Goal: Obtain resource: Obtain resource

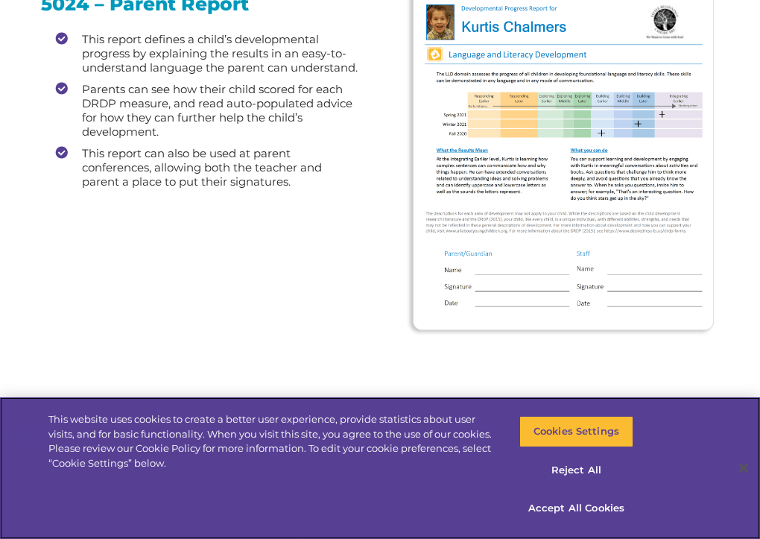
scroll to position [2409, 0]
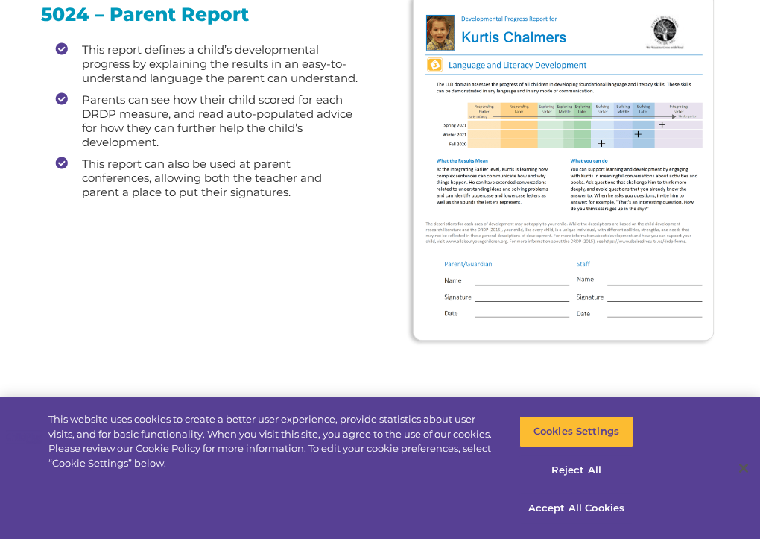
click at [551, 126] on img at bounding box center [561, 168] width 311 height 357
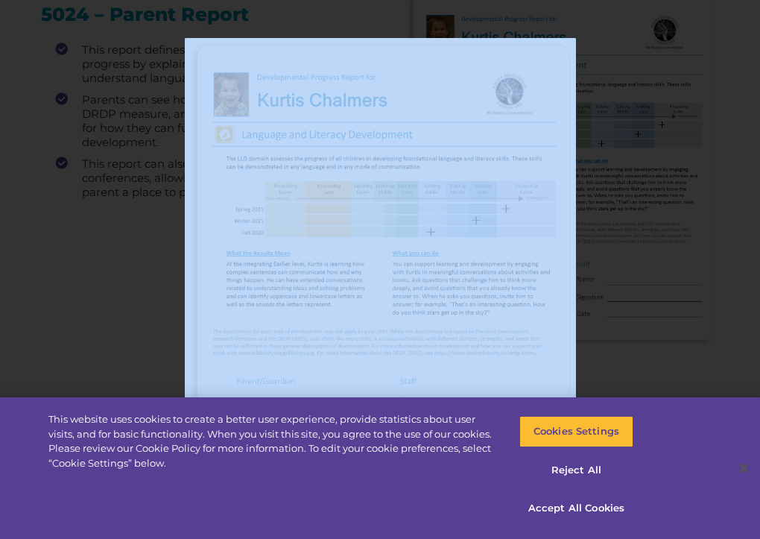
drag, startPoint x: 377, startPoint y: 162, endPoint x: -87, endPoint y: 203, distance: 466.2
drag, startPoint x: 411, startPoint y: 138, endPoint x: -119, endPoint y: 250, distance: 542.4
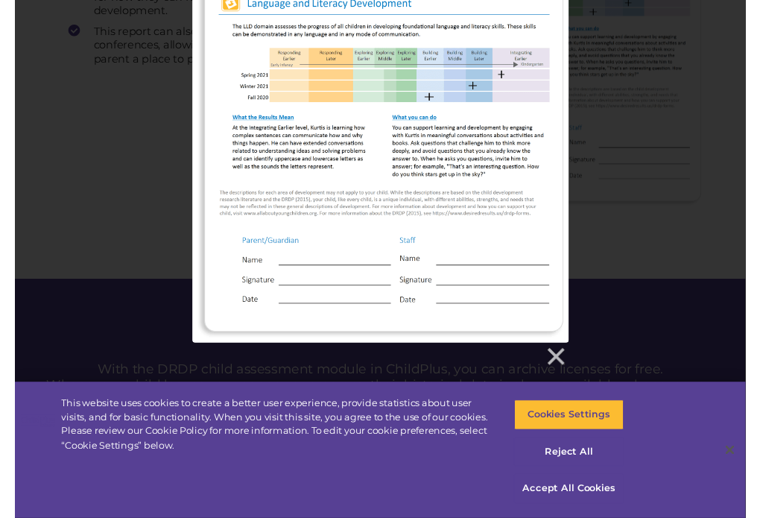
scroll to position [2546, 0]
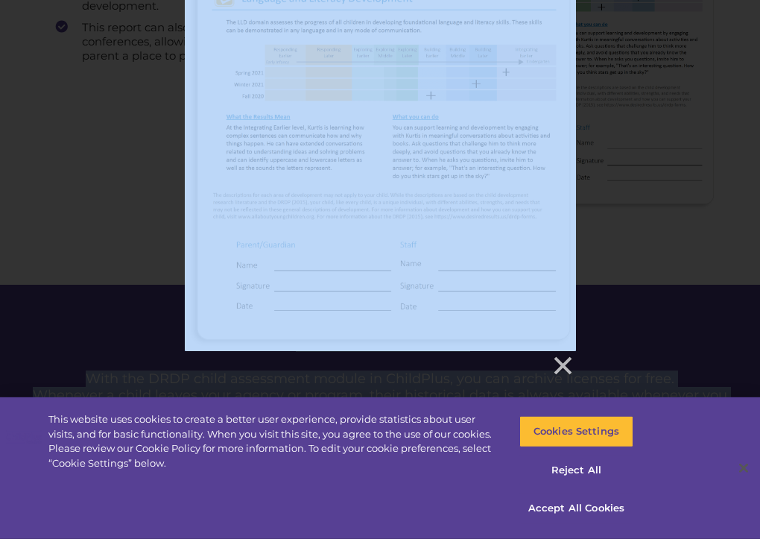
drag, startPoint x: 489, startPoint y: 164, endPoint x: -130, endPoint y: 171, distance: 618.8
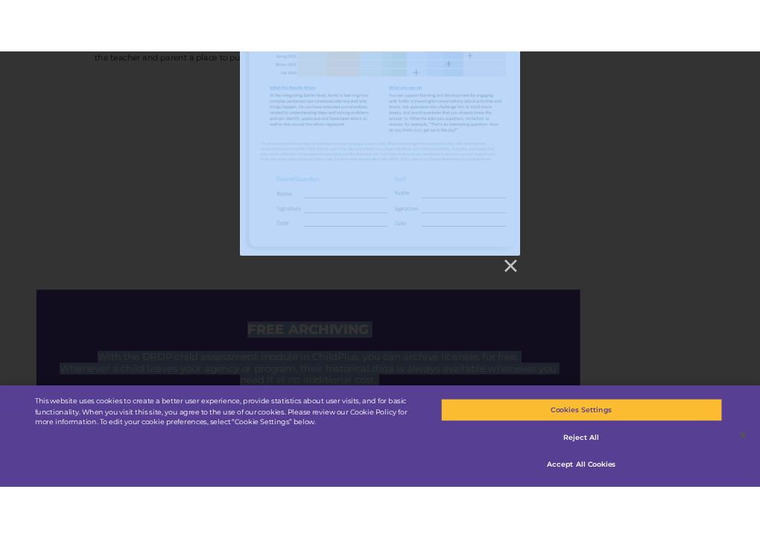
scroll to position [2528, 0]
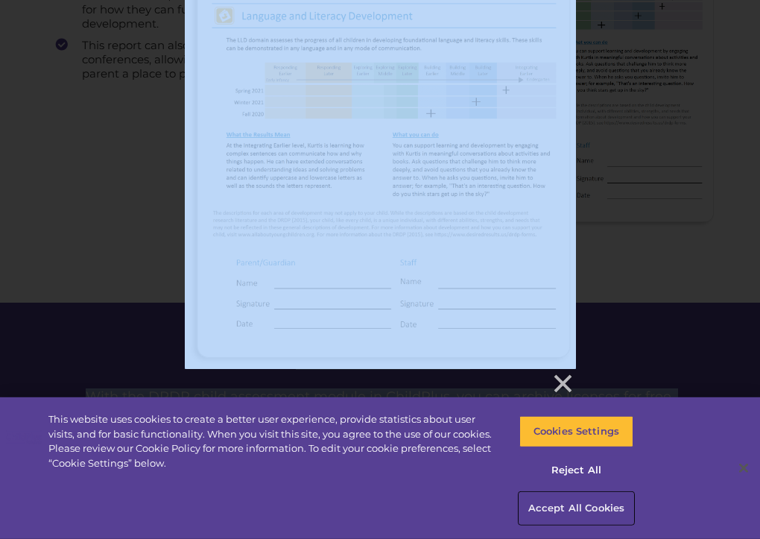
click at [571, 513] on button "Accept All Cookies" at bounding box center [577, 508] width 114 height 31
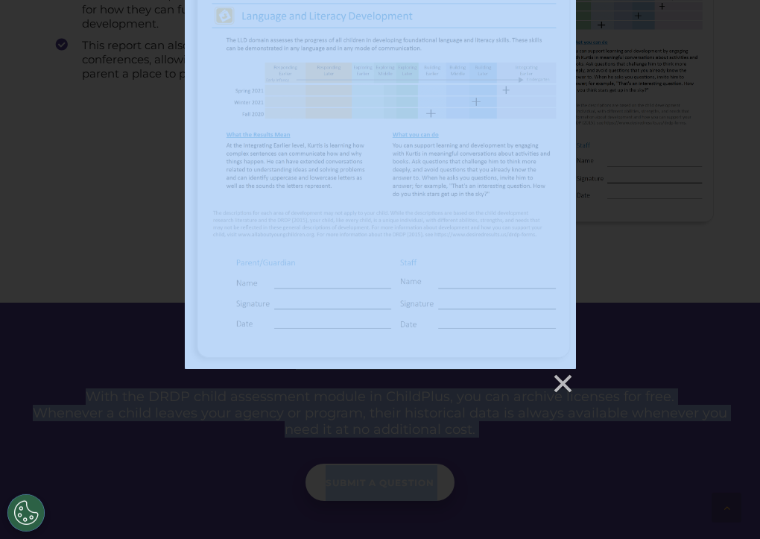
drag, startPoint x: 447, startPoint y: 159, endPoint x: -213, endPoint y: 253, distance: 667.1
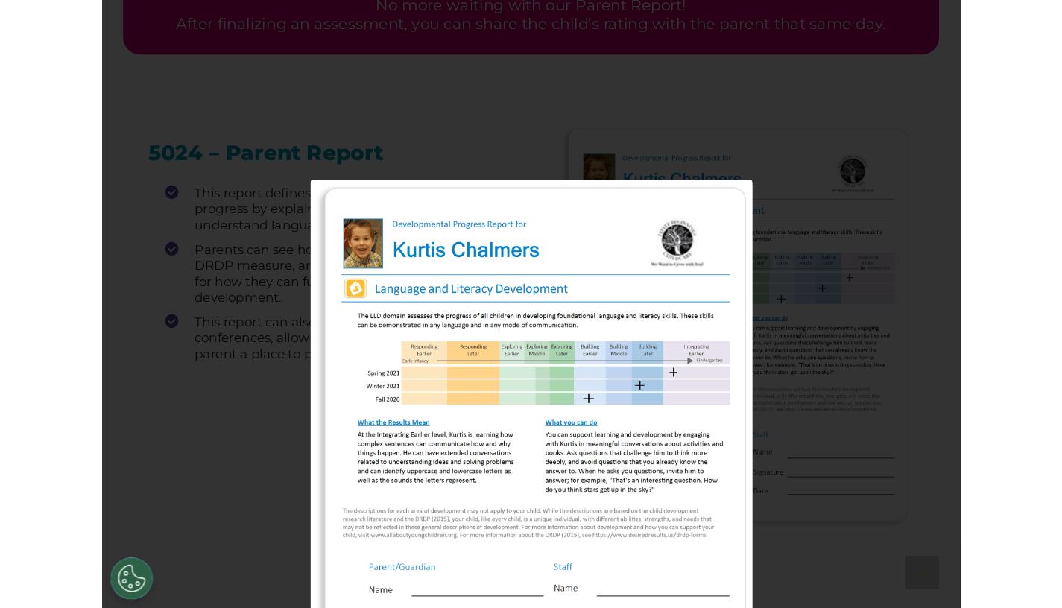
scroll to position [2355, 0]
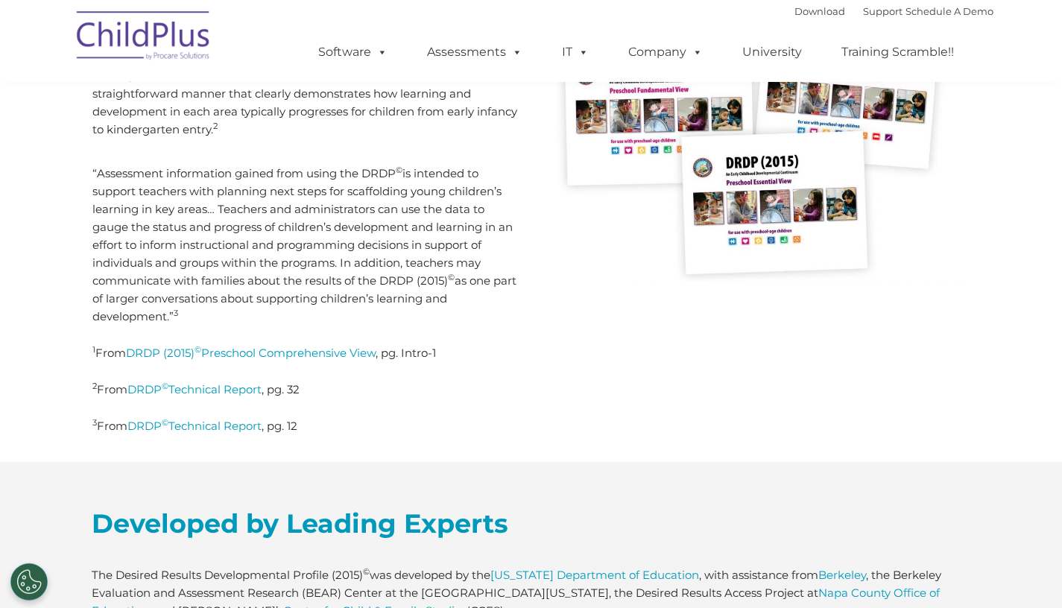
scroll to position [528, 0]
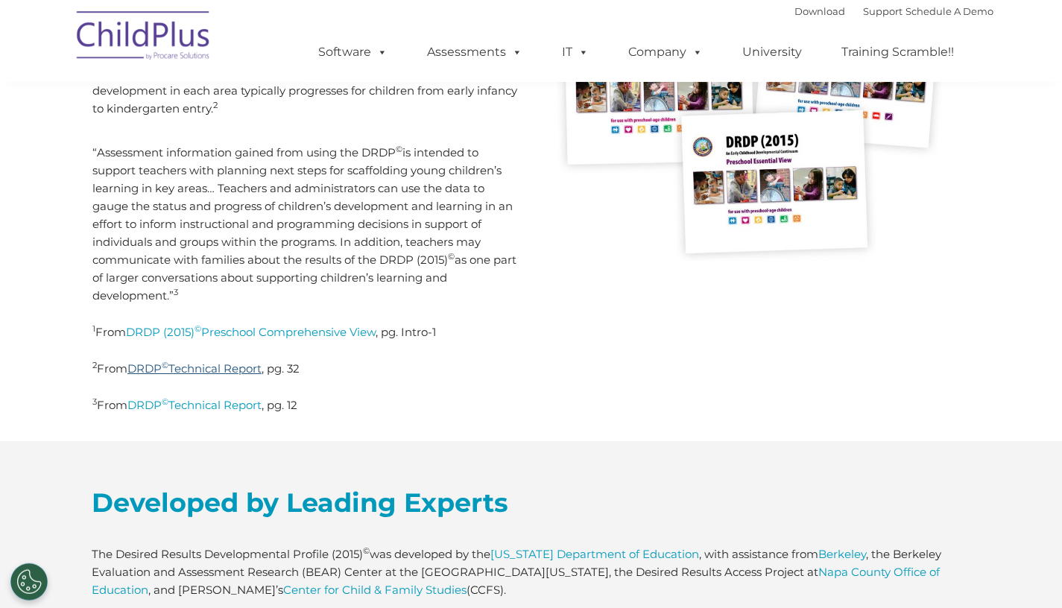
click at [223, 370] on link "DRDP © Technical Report" at bounding box center [194, 369] width 134 height 14
click at [929, 307] on div "The Desired Results Developmental Profile (DRDP) © is a developmental continuum…" at bounding box center [531, 154] width 900 height 574
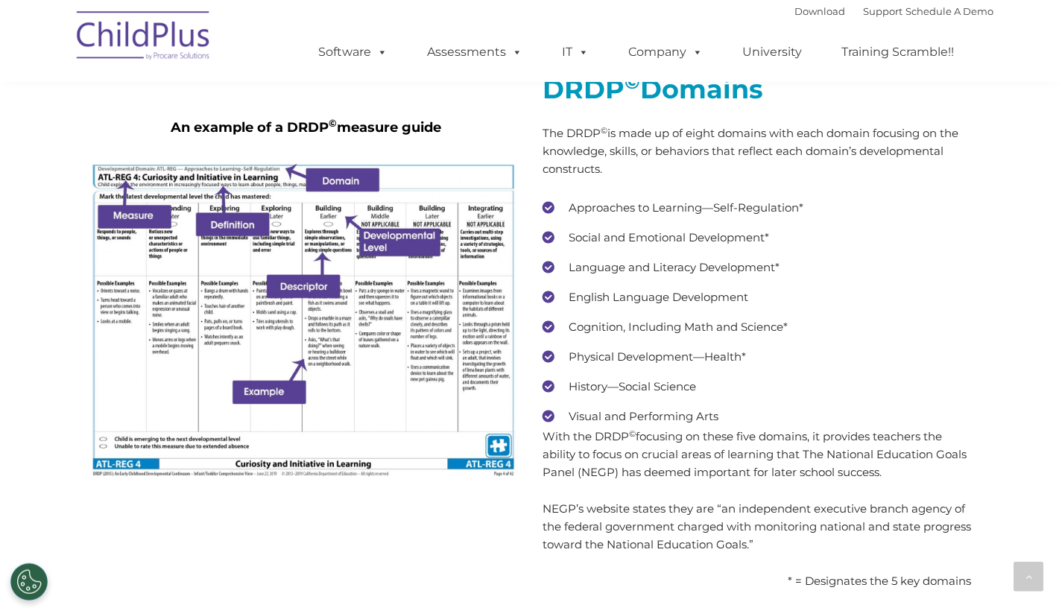
scroll to position [2835, 0]
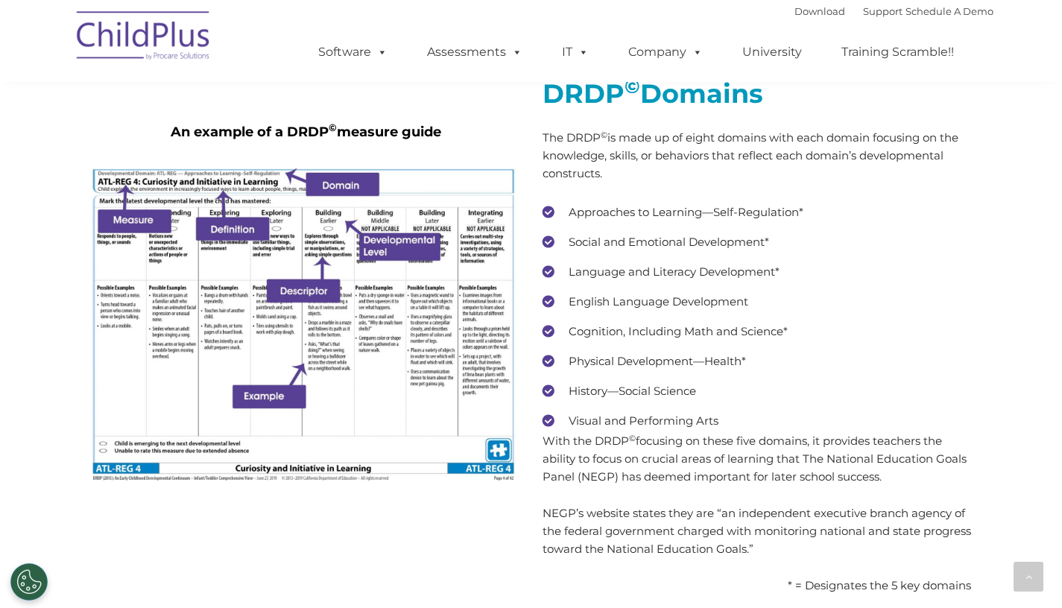
click at [434, 297] on img at bounding box center [306, 324] width 429 height 313
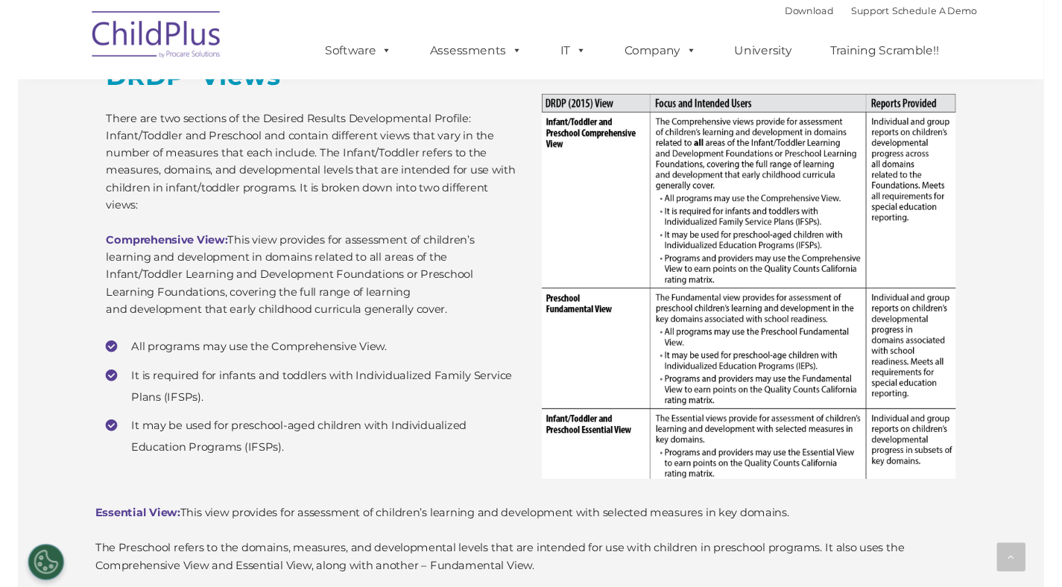
scroll to position [3443, 0]
